Goal: Task Accomplishment & Management: Manage account settings

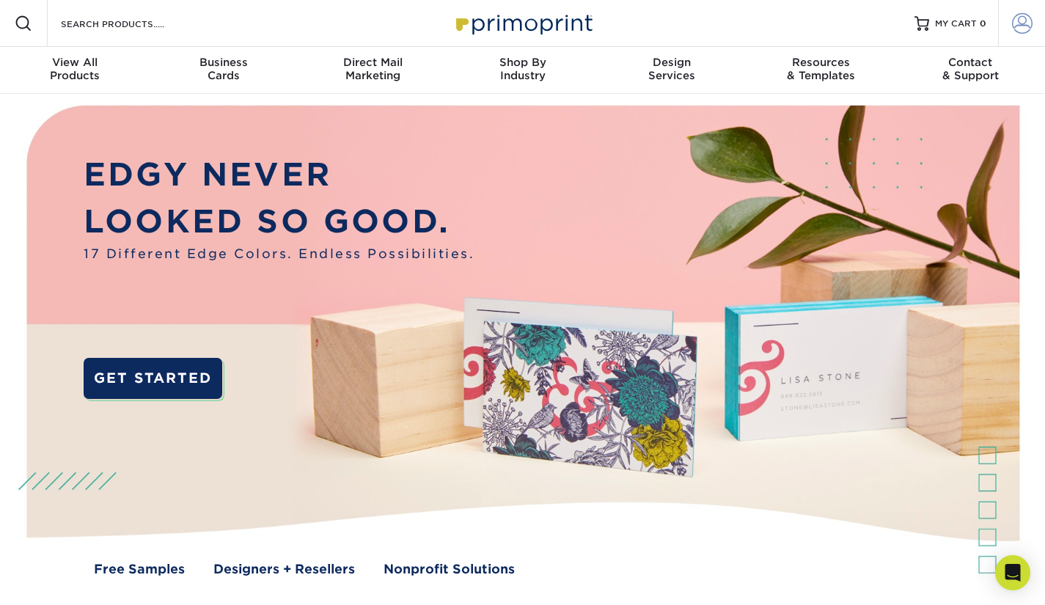
click at [1020, 20] on span at bounding box center [1022, 23] width 21 height 21
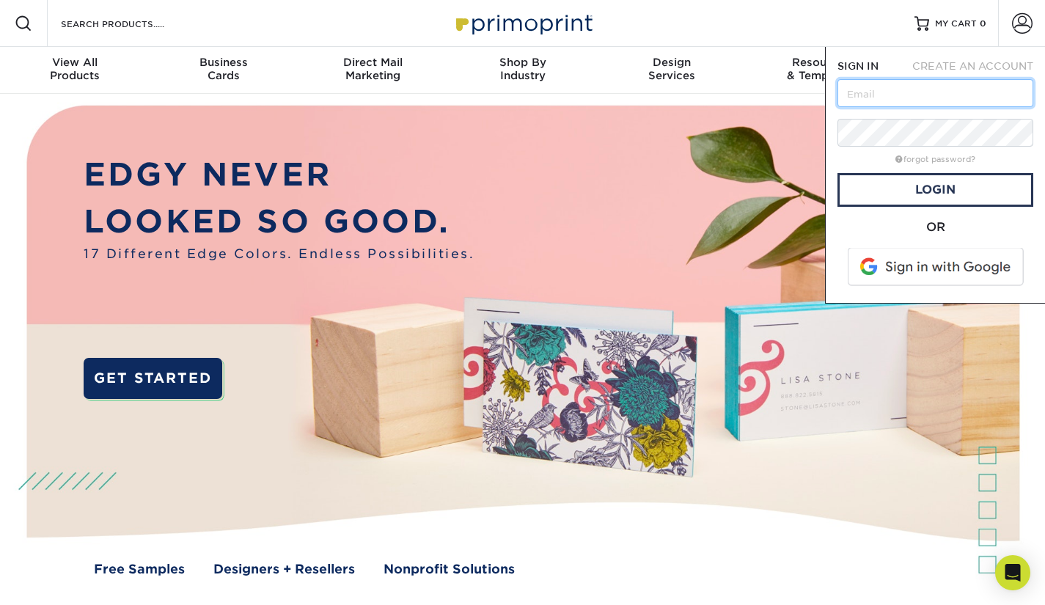
click at [877, 96] on input "text" at bounding box center [936, 93] width 196 height 28
type input "kim.losego@verizon.net"
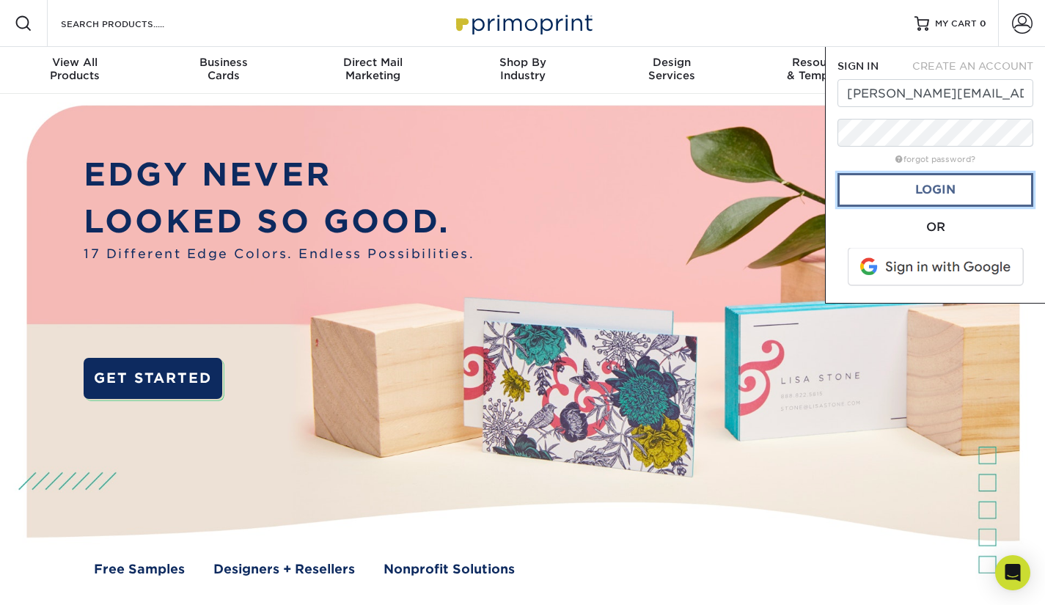
click at [948, 189] on link "Login" at bounding box center [936, 190] width 196 height 34
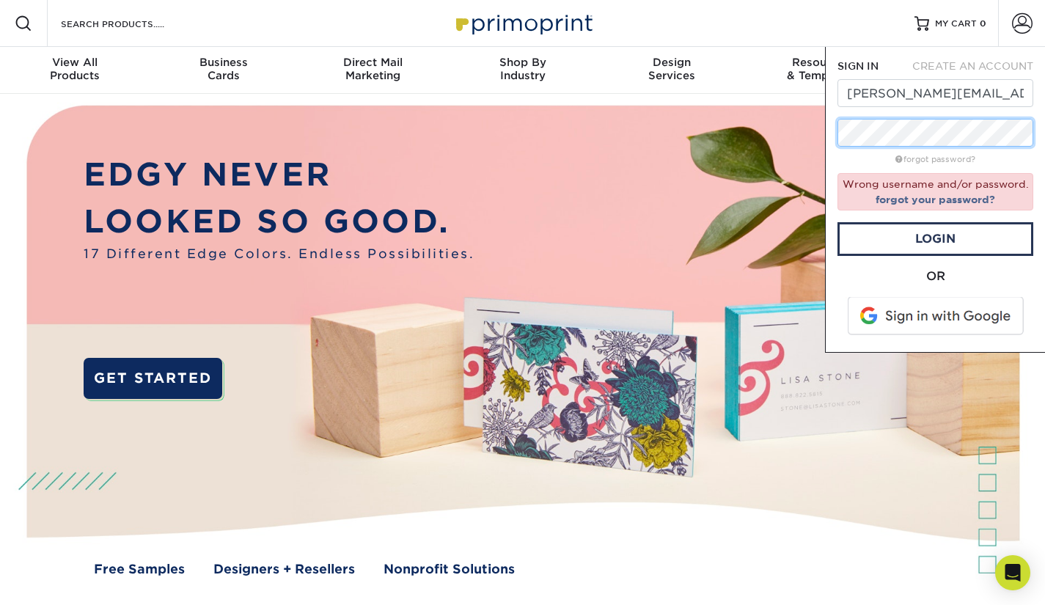
click at [836, 131] on div "SIGN IN CREATE AN ACCOUNT kim.losego@verizon.net forgot password? Wrong usernam…" at bounding box center [935, 200] width 220 height 306
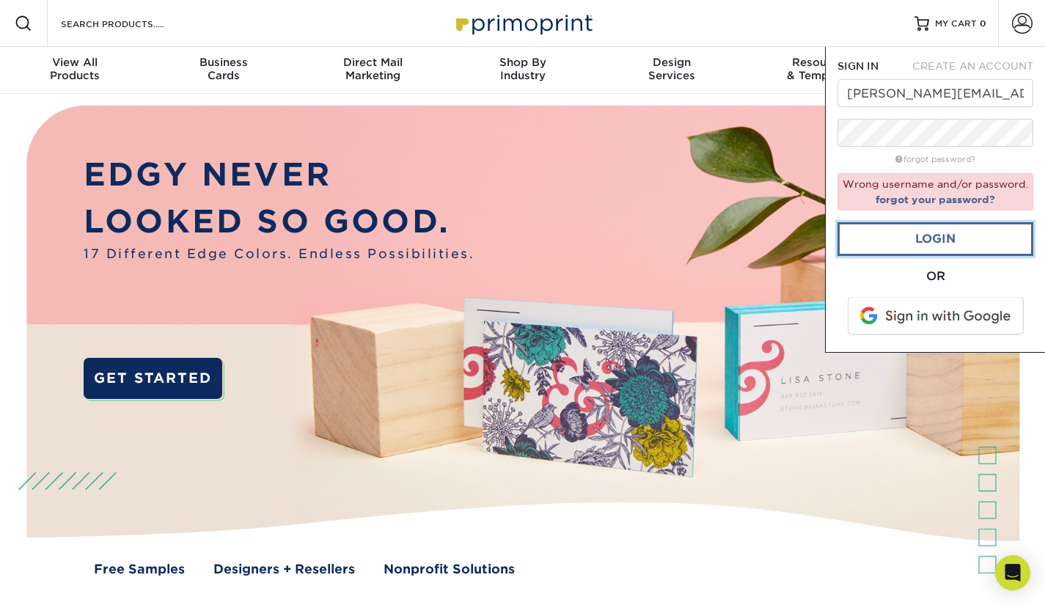
click at [940, 241] on link "Login" at bounding box center [936, 239] width 196 height 34
click at [943, 239] on link "Login" at bounding box center [936, 239] width 196 height 34
